Goal: Find specific page/section

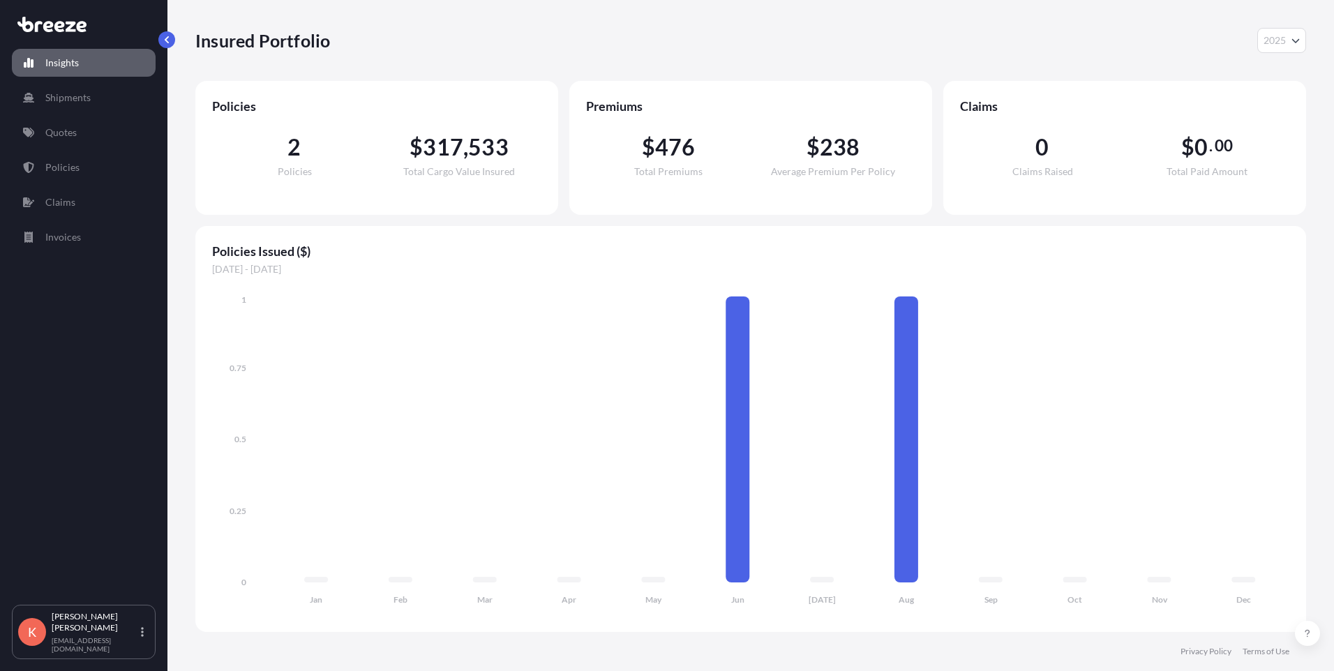
select select "2025"
click at [91, 128] on link "Quotes" at bounding box center [84, 133] width 144 height 28
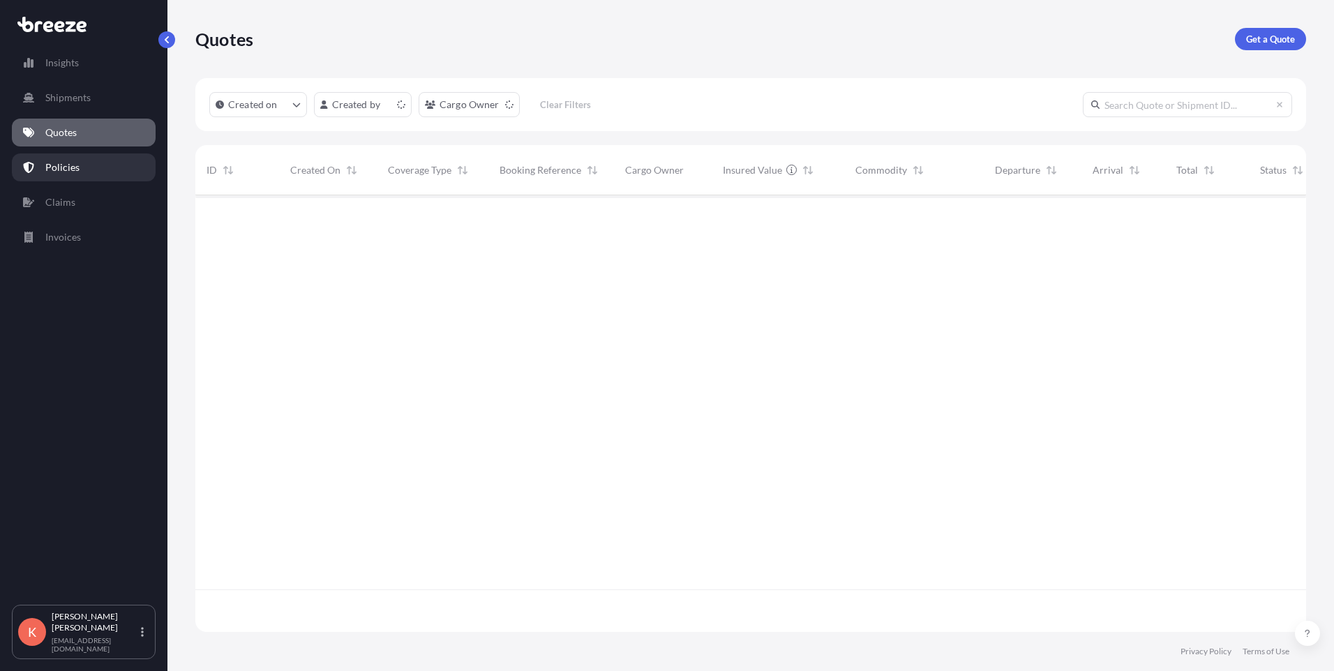
scroll to position [434, 1100]
click at [86, 165] on link "Policies" at bounding box center [84, 167] width 144 height 28
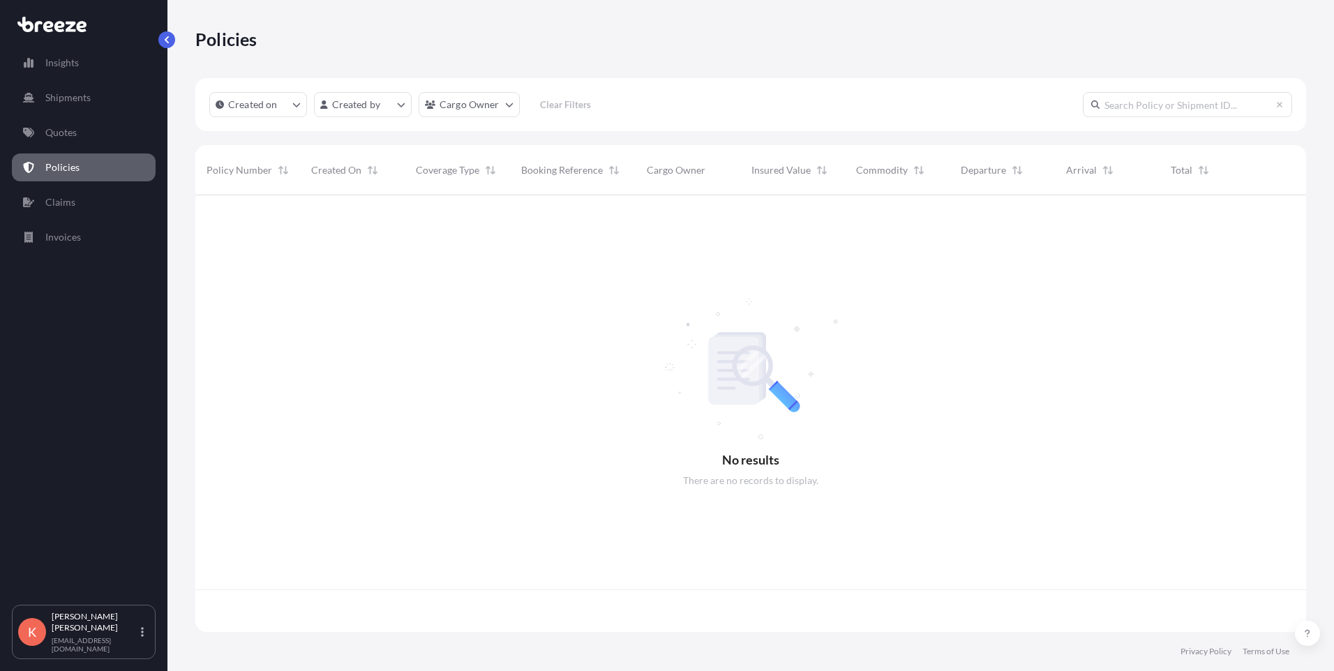
scroll to position [434, 1100]
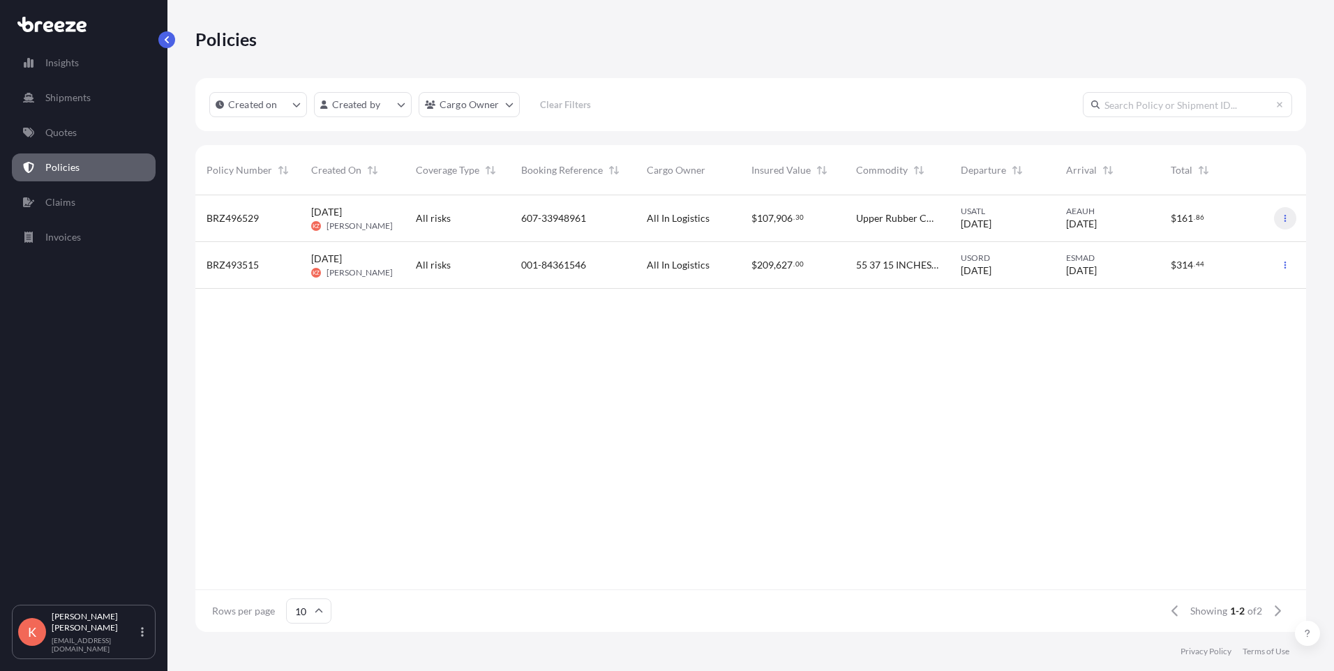
click at [1283, 213] on button "button" at bounding box center [1285, 218] width 22 height 22
click at [1285, 221] on icon "button" at bounding box center [1285, 218] width 2 height 7
click at [1026, 215] on span "USATL" at bounding box center [1002, 211] width 82 height 11
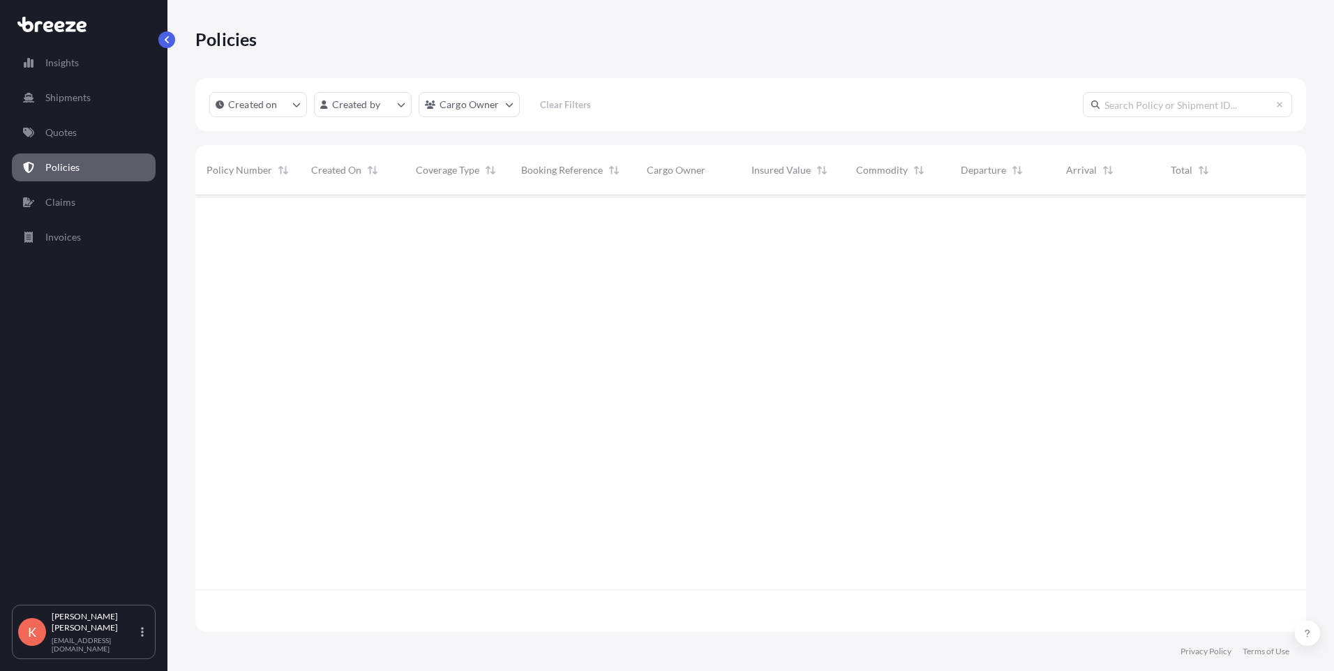
scroll to position [434, 1100]
